Goal: Obtain resource: Obtain resource

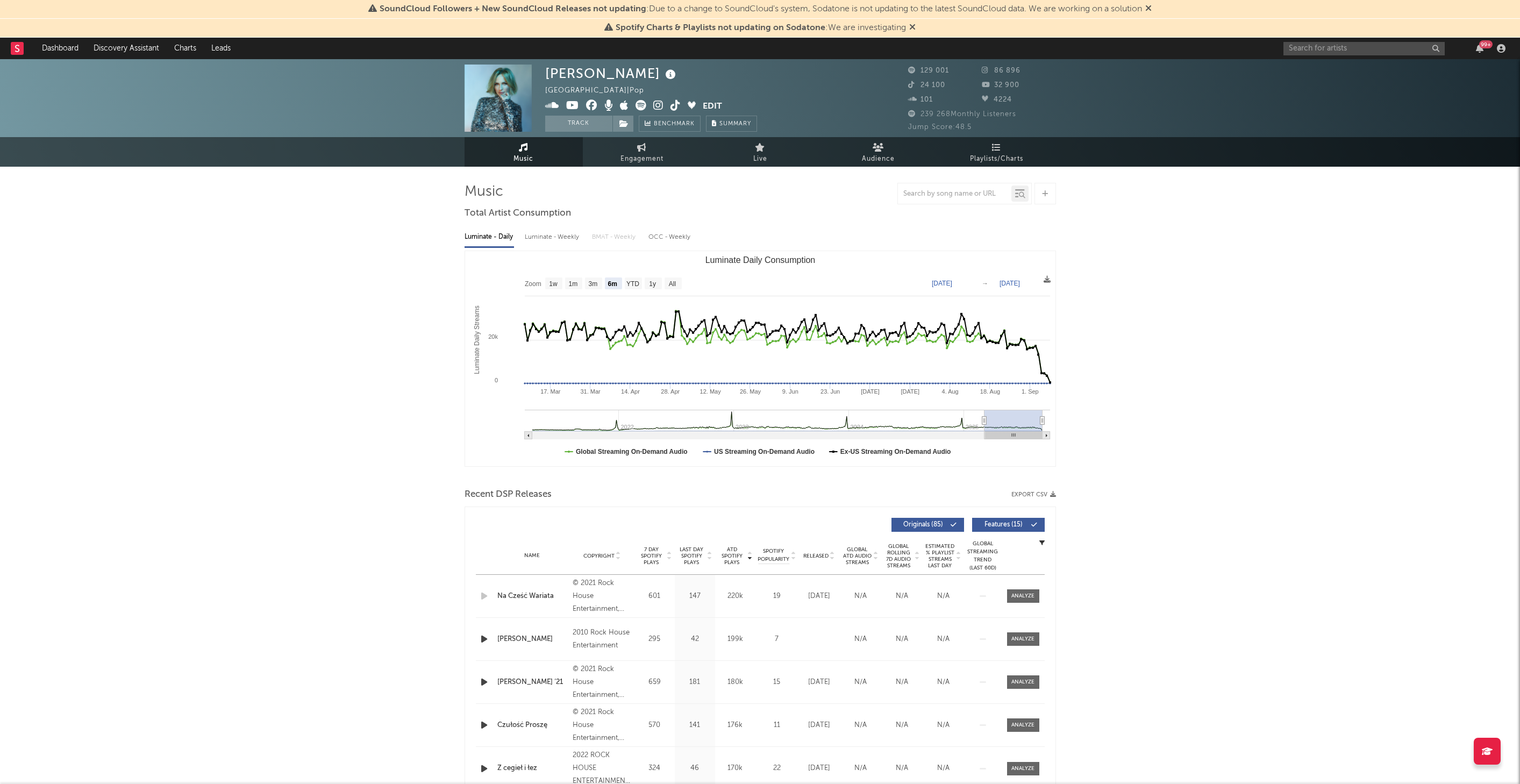
select select "6m"
click at [724, 122] on span "Summary" at bounding box center [735, 123] width 31 height 6
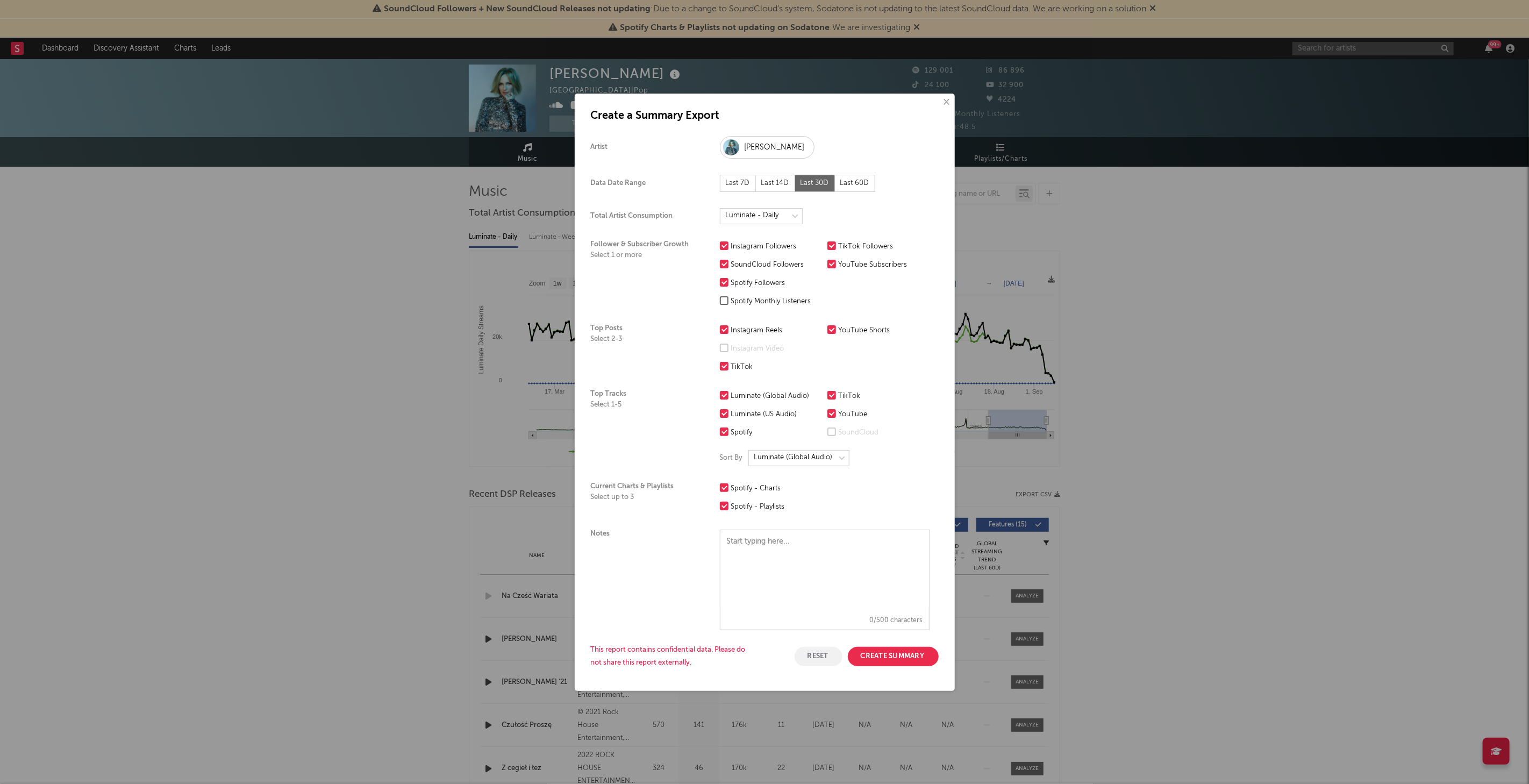
click at [918, 651] on button "Create Summary" at bounding box center [893, 656] width 91 height 19
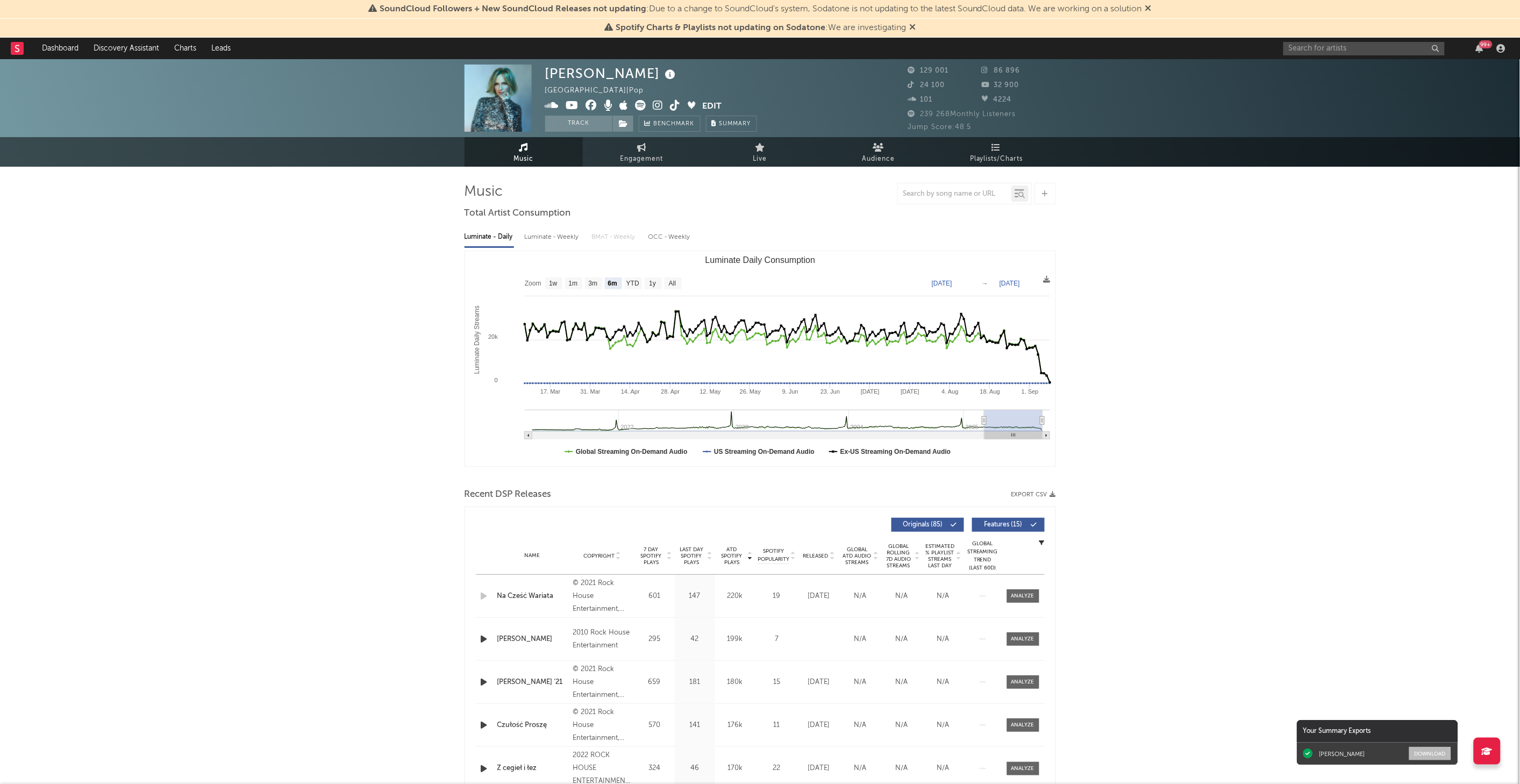
click at [1429, 753] on button "Download" at bounding box center [1431, 753] width 42 height 14
click at [987, 68] on icon at bounding box center [987, 70] width 10 height 7
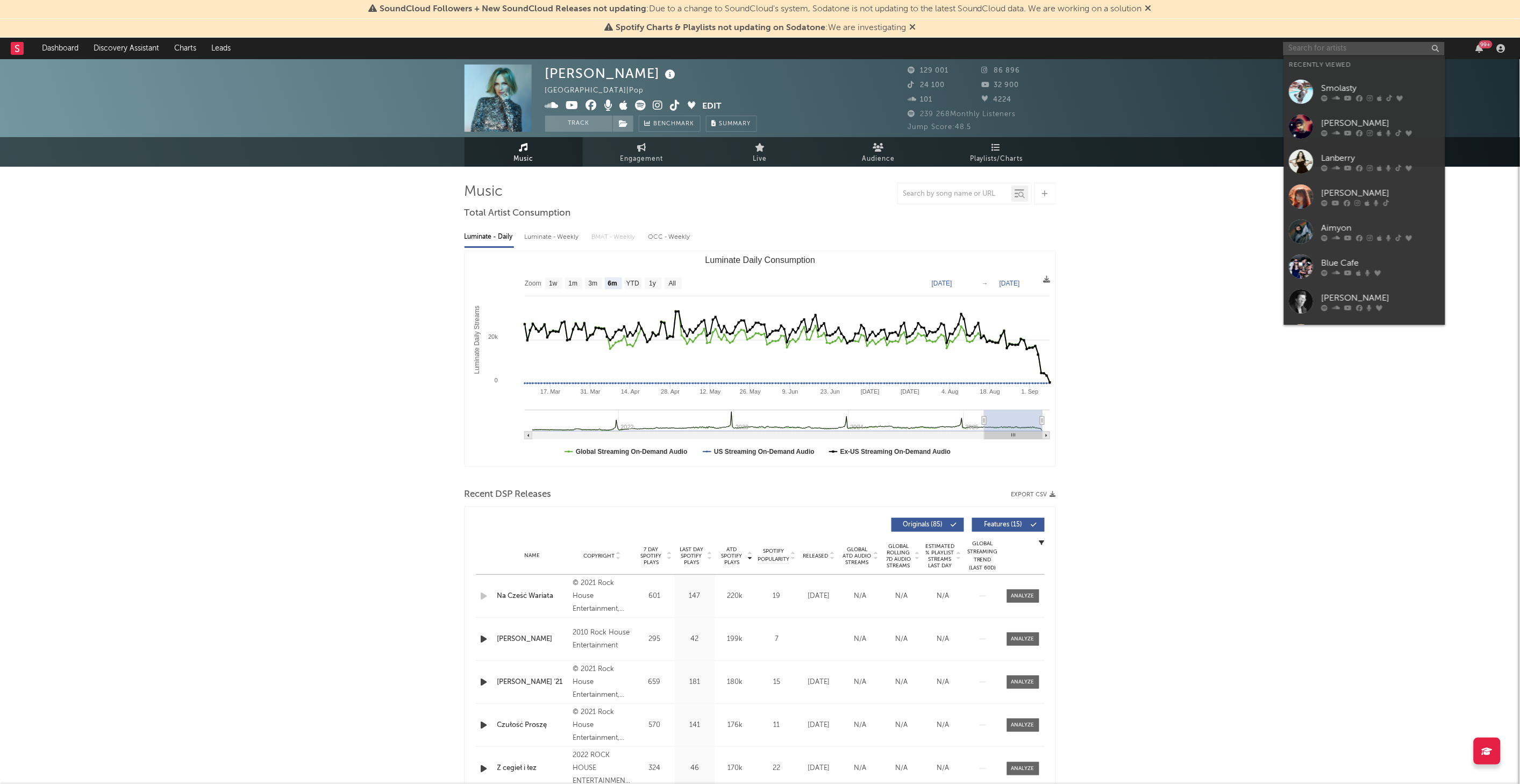
click at [1403, 48] on input "text" at bounding box center [1364, 48] width 161 height 14
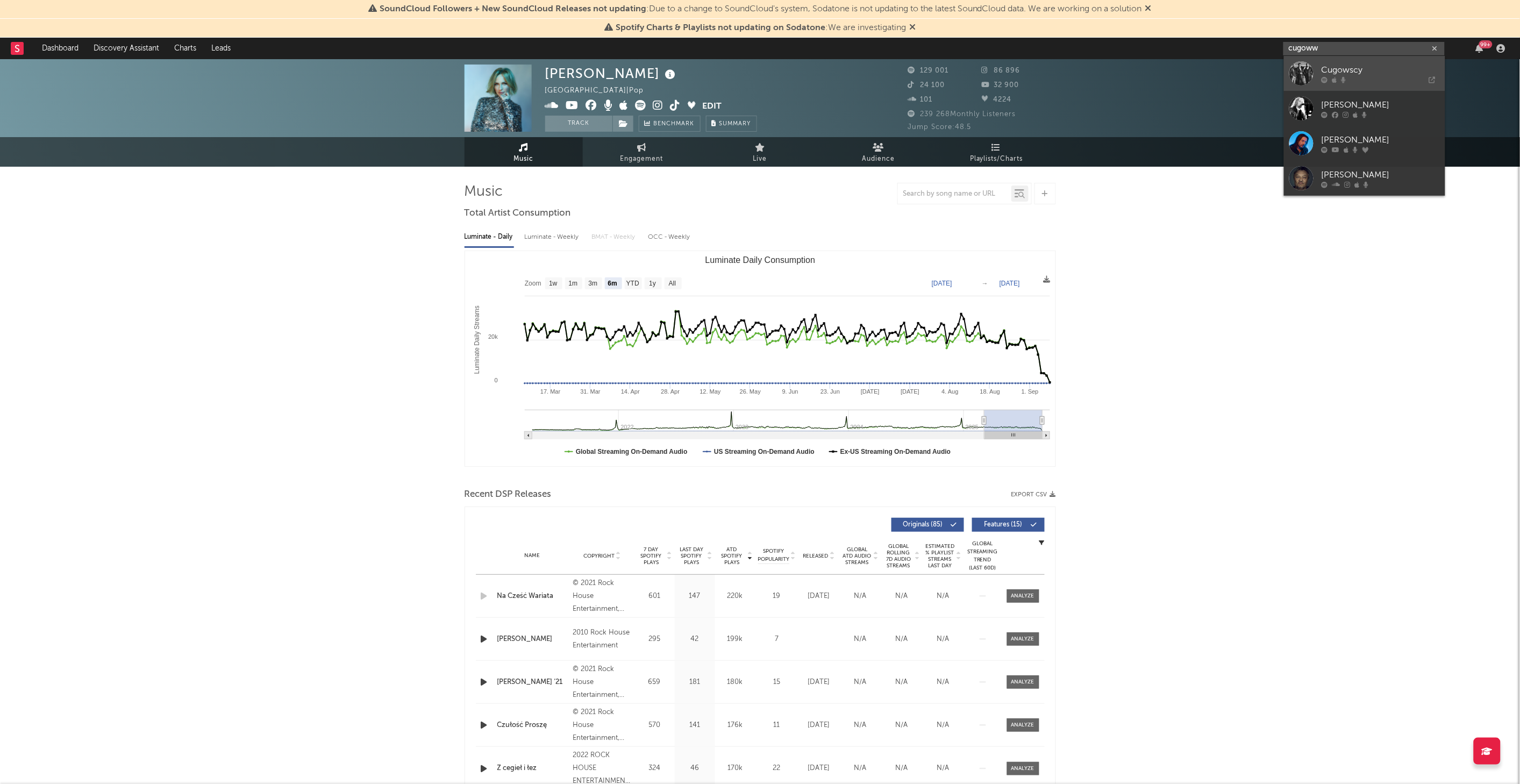
type input "cugoww"
click at [1359, 68] on div "Cugowscy" at bounding box center [1381, 70] width 118 height 13
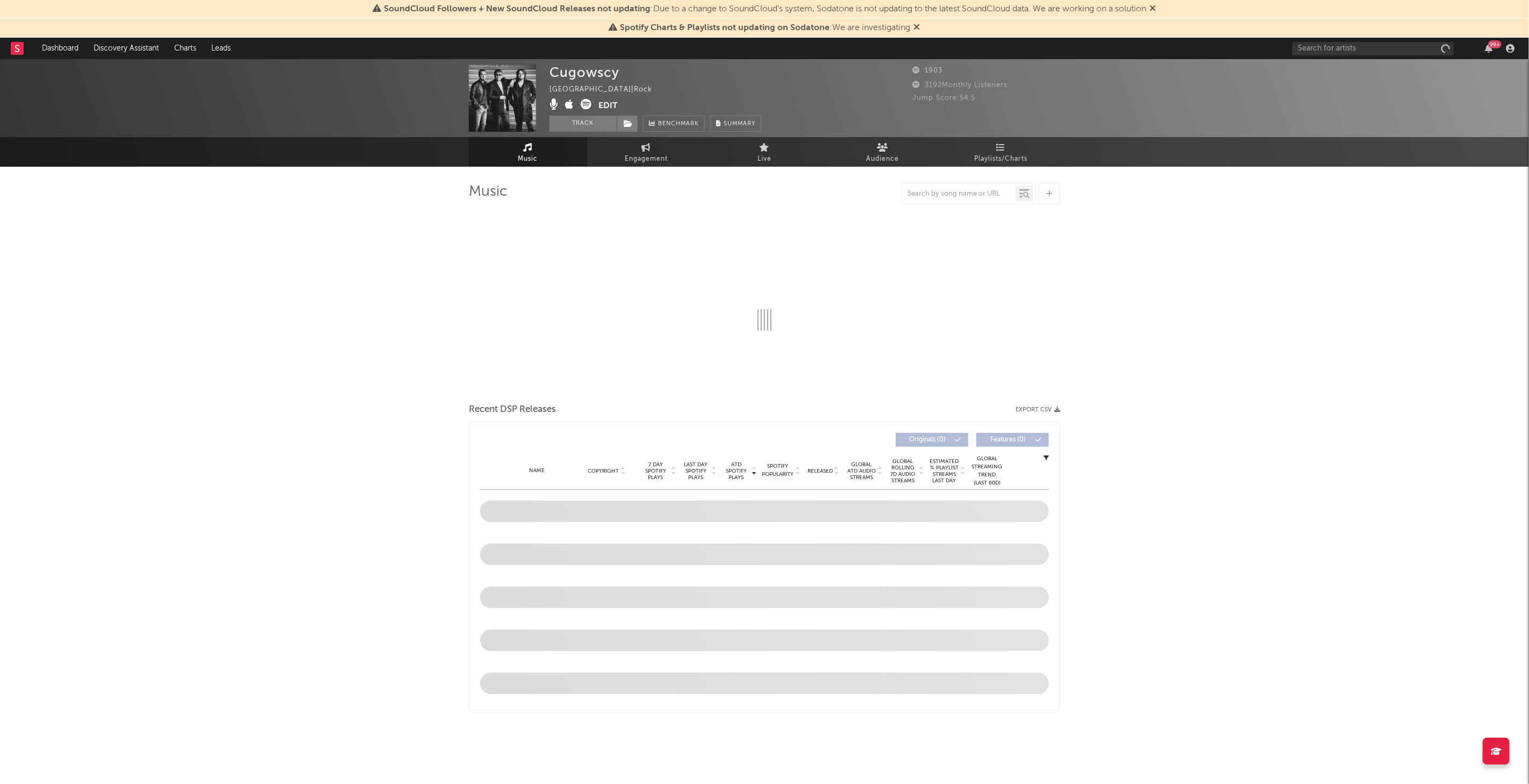
select select "1w"
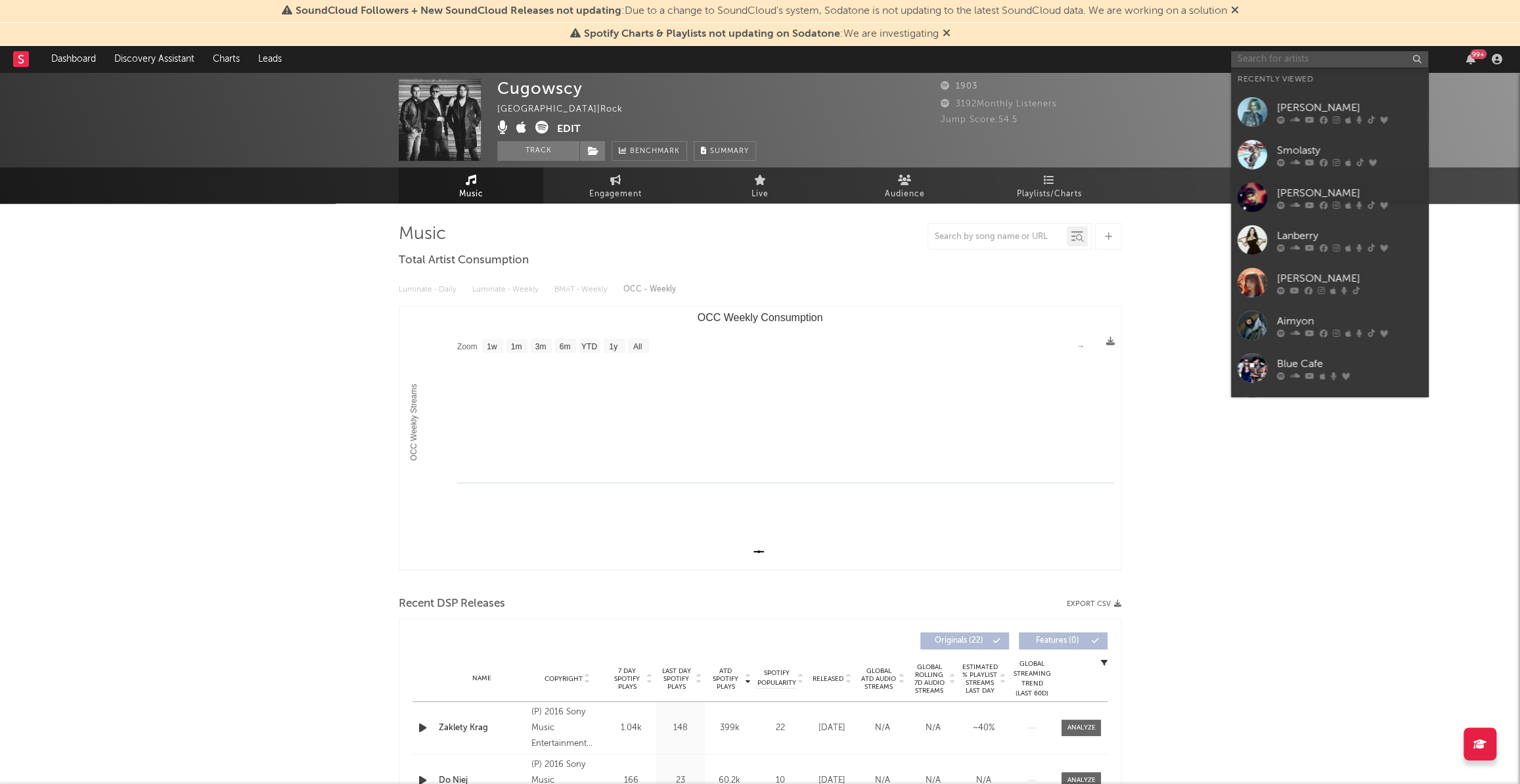
click at [1361, 64] on input "text" at bounding box center [1330, 59] width 197 height 17
click at [1331, 58] on input "text" at bounding box center [1330, 59] width 197 height 17
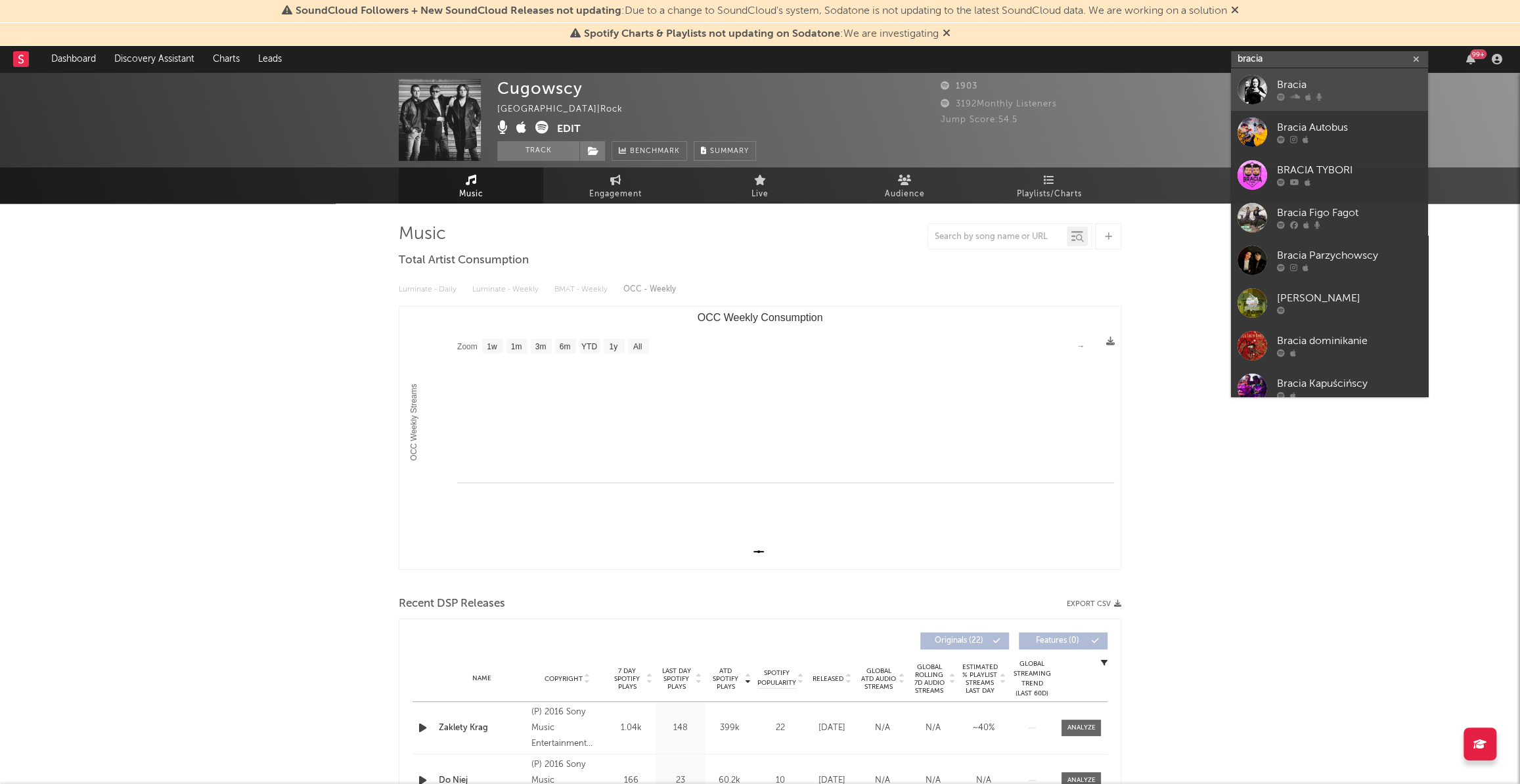
type input "bracia"
click at [1299, 83] on div "Bracia" at bounding box center [1349, 86] width 145 height 16
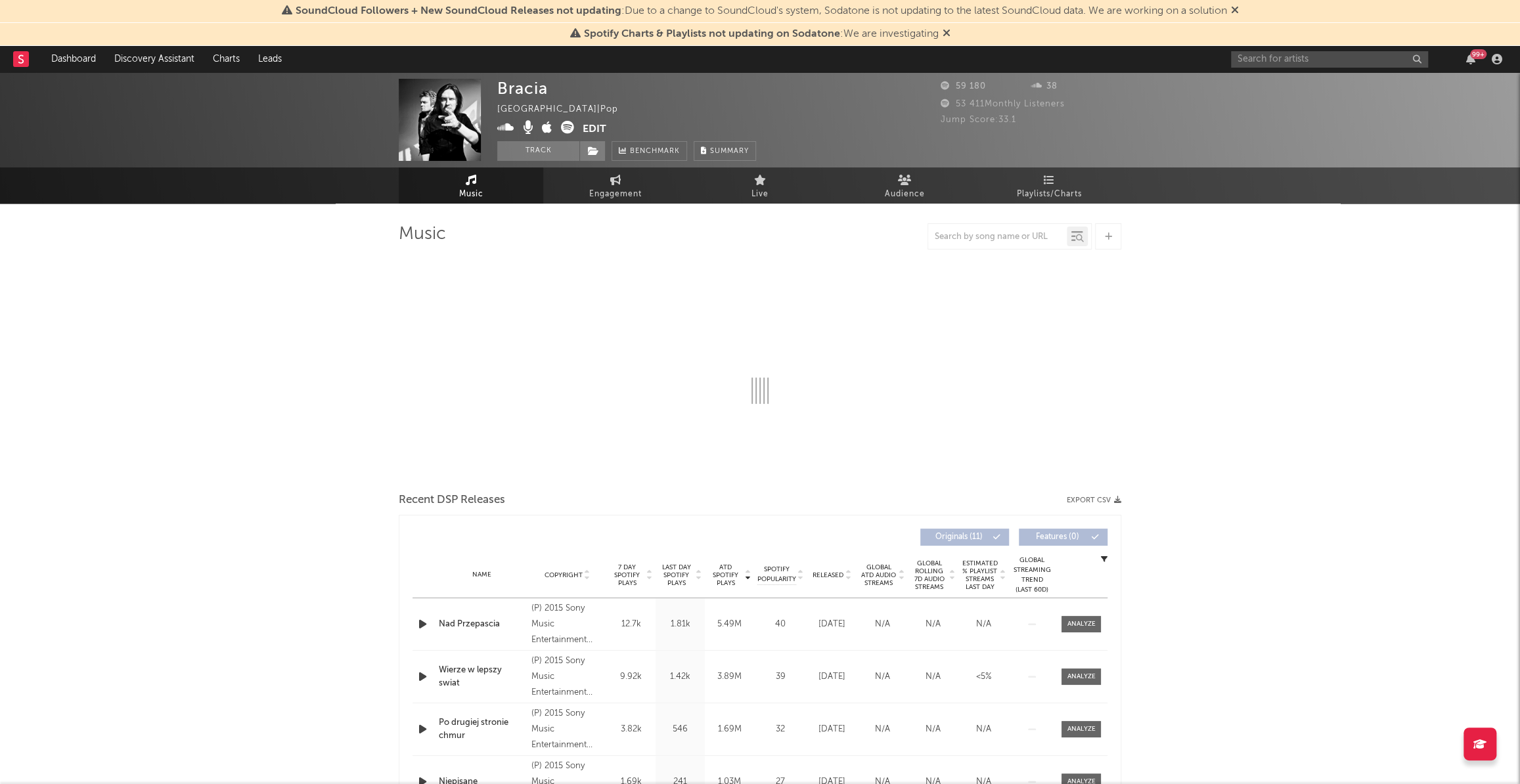
select select "6m"
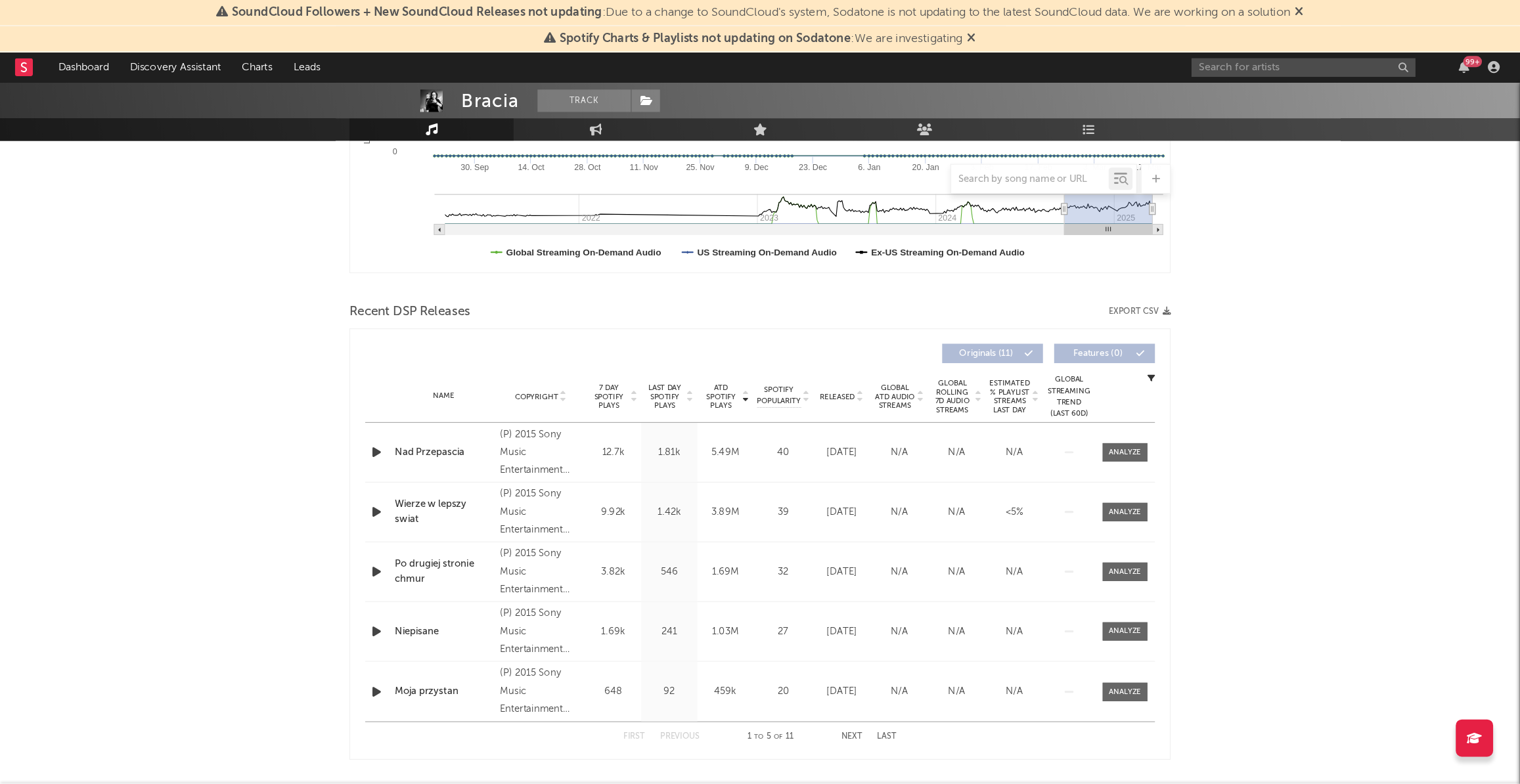
scroll to position [330, 0]
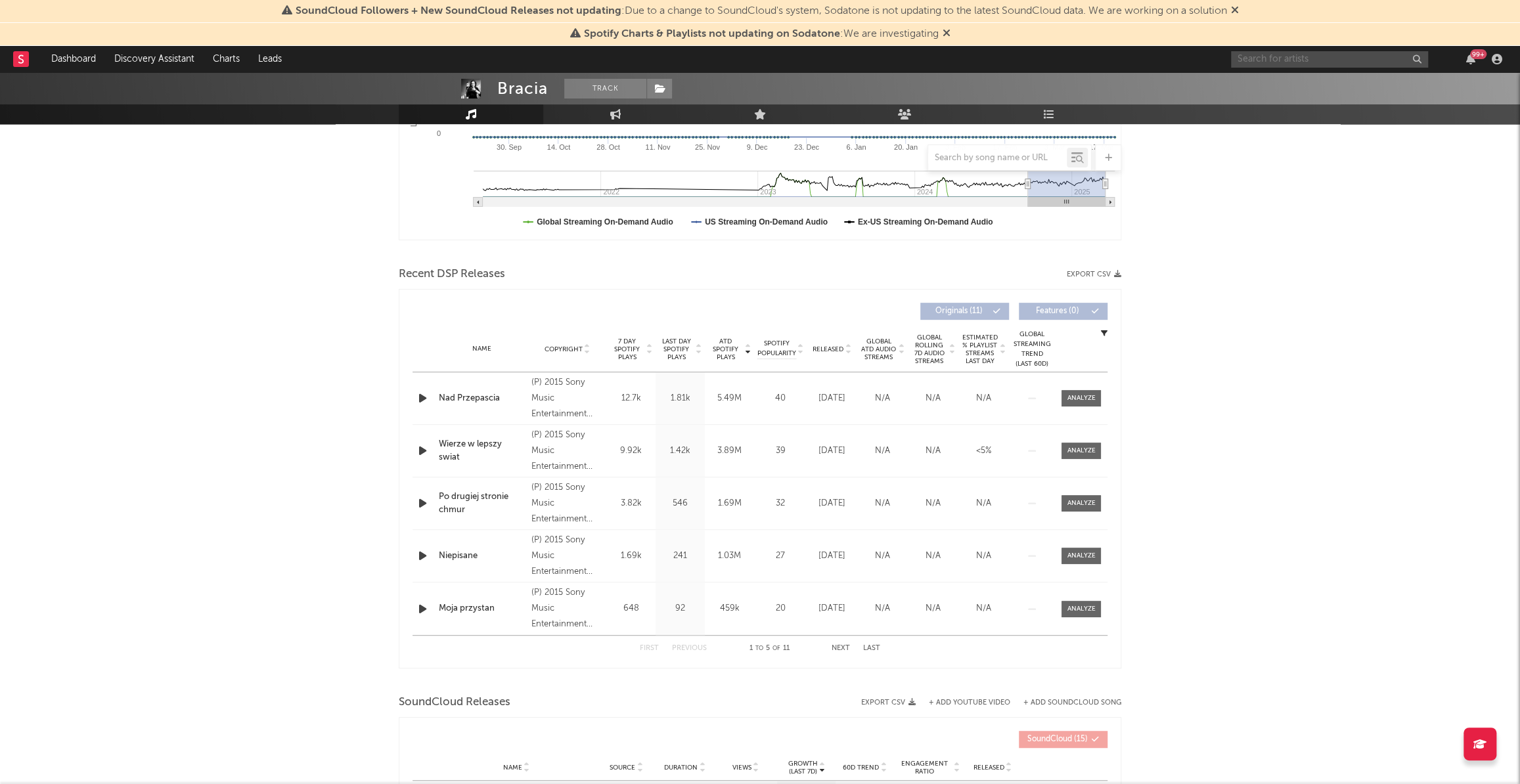
click at [1287, 60] on input "text" at bounding box center [1330, 59] width 197 height 17
click at [1351, 56] on input "myslovitz" at bounding box center [1330, 59] width 197 height 17
type input "myslovitz"
click at [1316, 79] on div "Myslovitz" at bounding box center [1349, 86] width 145 height 16
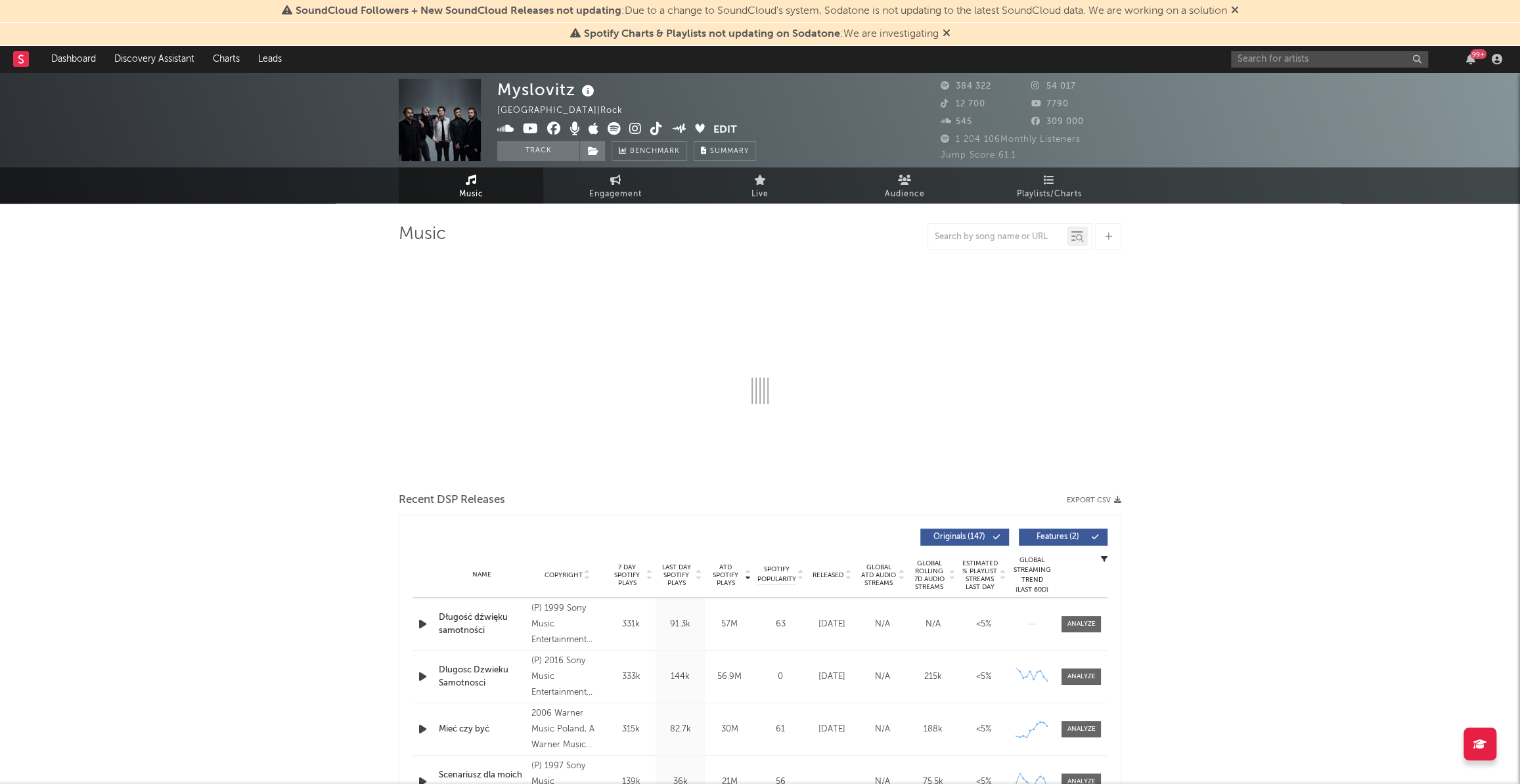
select select "6m"
